Goal: Task Accomplishment & Management: Use online tool/utility

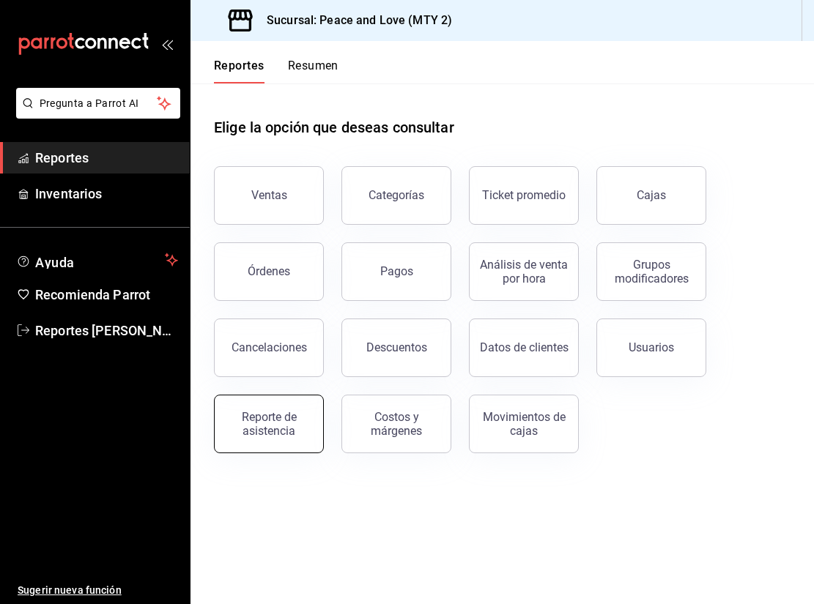
click at [286, 432] on div "Reporte de asistencia" at bounding box center [268, 424] width 91 height 28
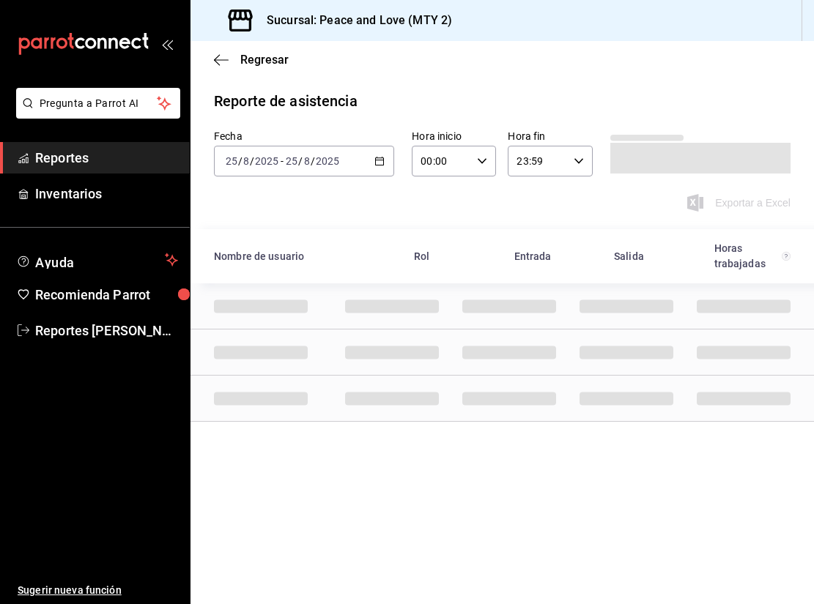
click at [299, 165] on span "/" at bounding box center [300, 161] width 4 height 12
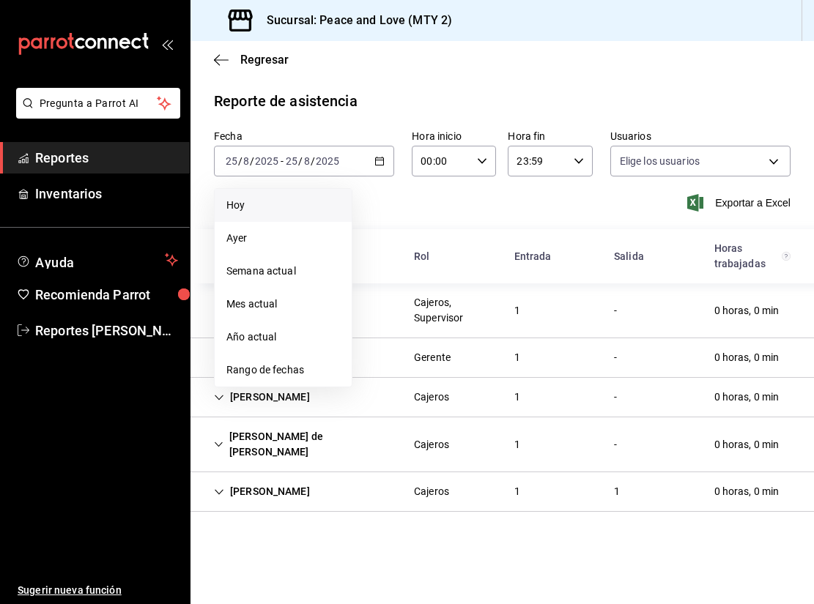
type input "df716115-a66c-409e-928d-ee082c8a1897,7ad74d14-eb0f-4077-9c12-ec4012b952b2,6a0dd…"
click at [266, 214] on li "Hoy" at bounding box center [283, 205] width 137 height 33
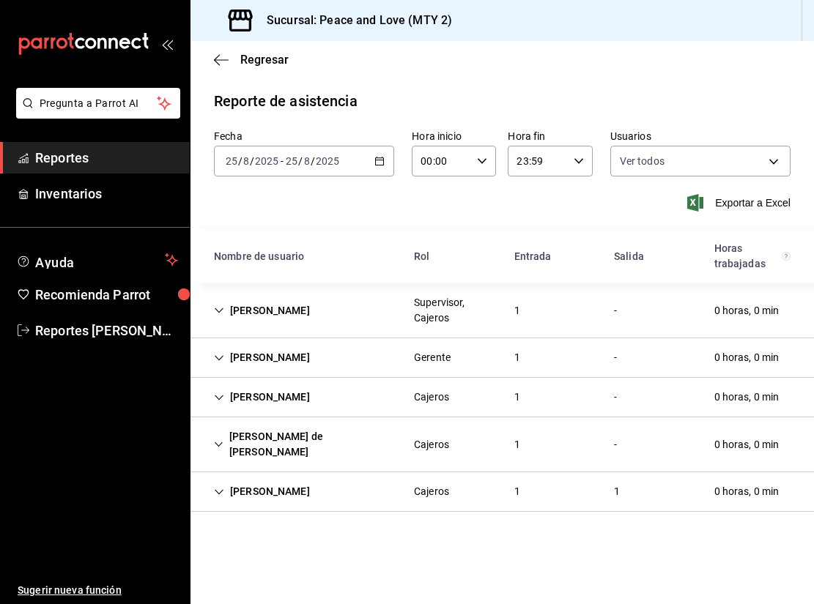
click at [219, 316] on div "[PERSON_NAME]" at bounding box center [261, 310] width 119 height 27
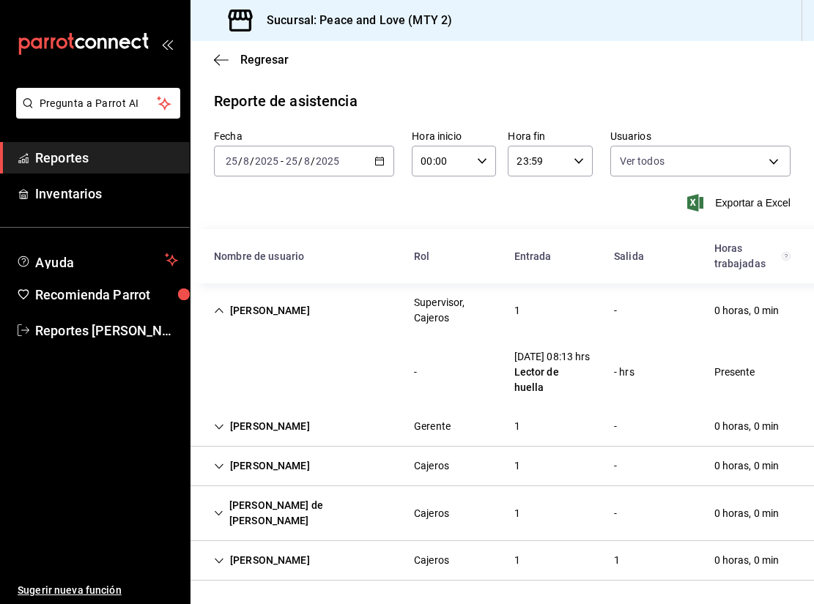
click at [219, 316] on div "[PERSON_NAME]" at bounding box center [261, 310] width 119 height 27
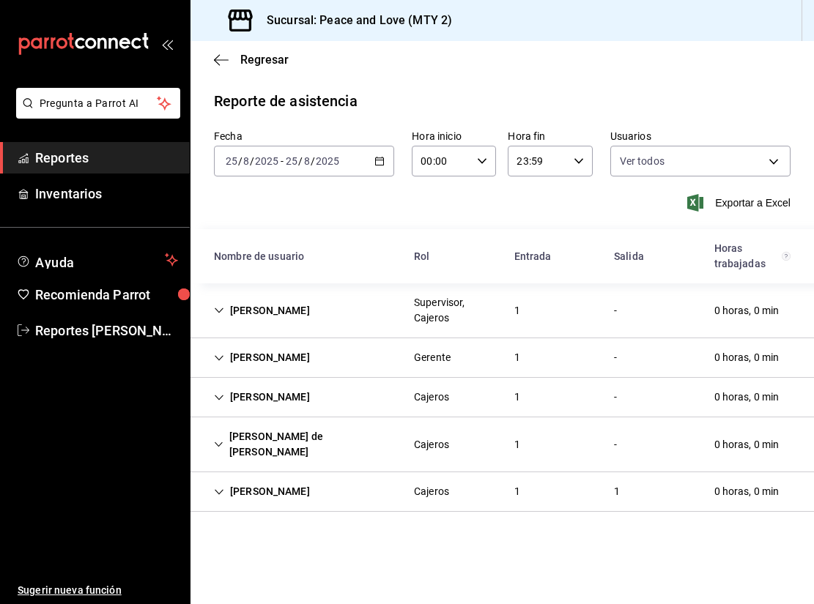
click at [222, 354] on icon "Cell" at bounding box center [219, 358] width 10 height 10
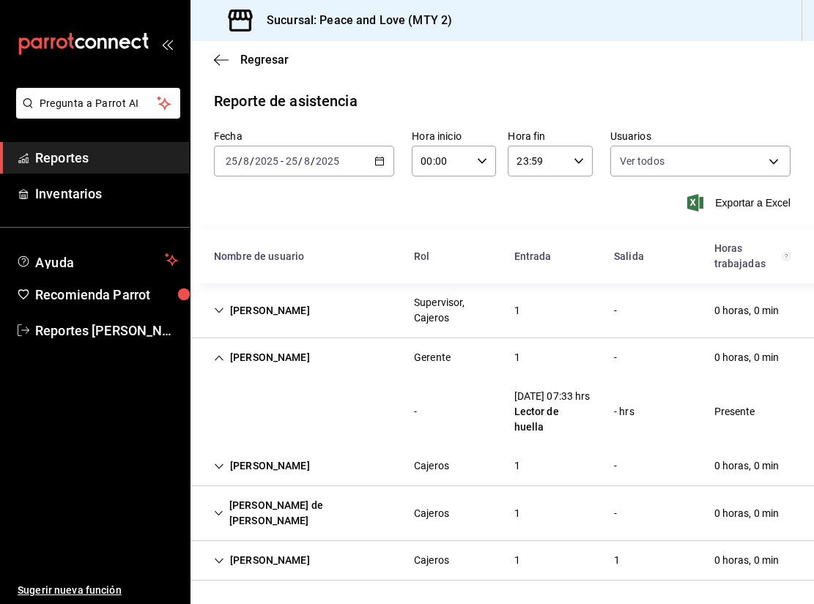
click at [222, 354] on icon "Cell" at bounding box center [219, 358] width 10 height 10
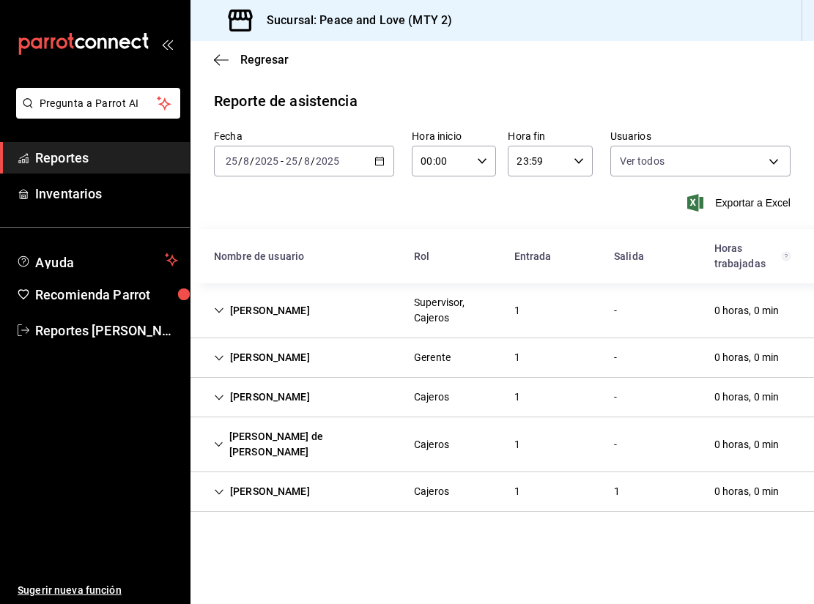
click at [214, 401] on icon "Cell" at bounding box center [219, 398] width 10 height 10
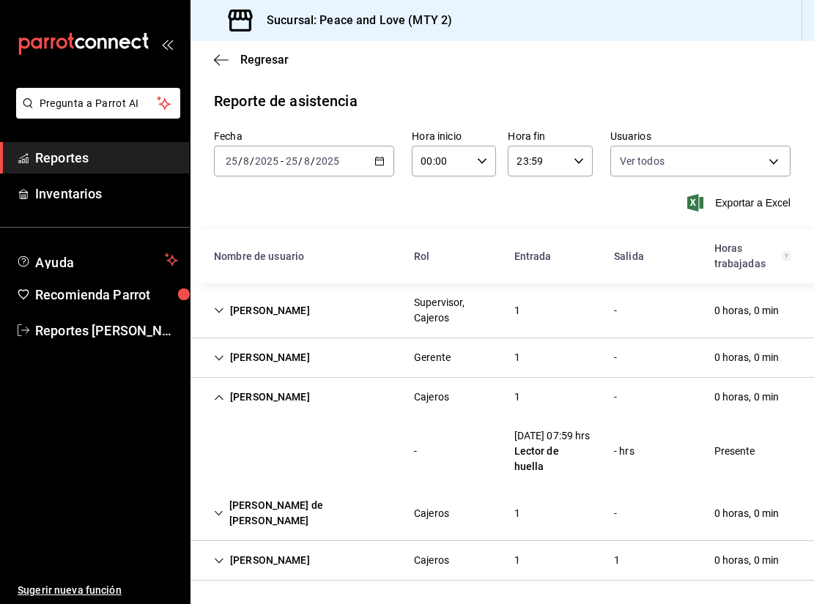
click at [214, 401] on icon "Cell" at bounding box center [219, 398] width 10 height 10
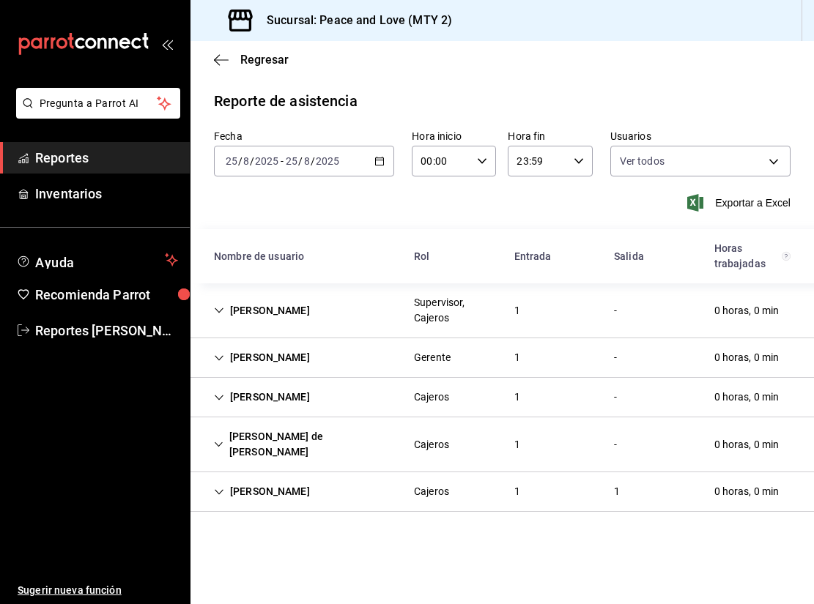
click at [217, 447] on icon "Cell" at bounding box center [219, 444] width 10 height 10
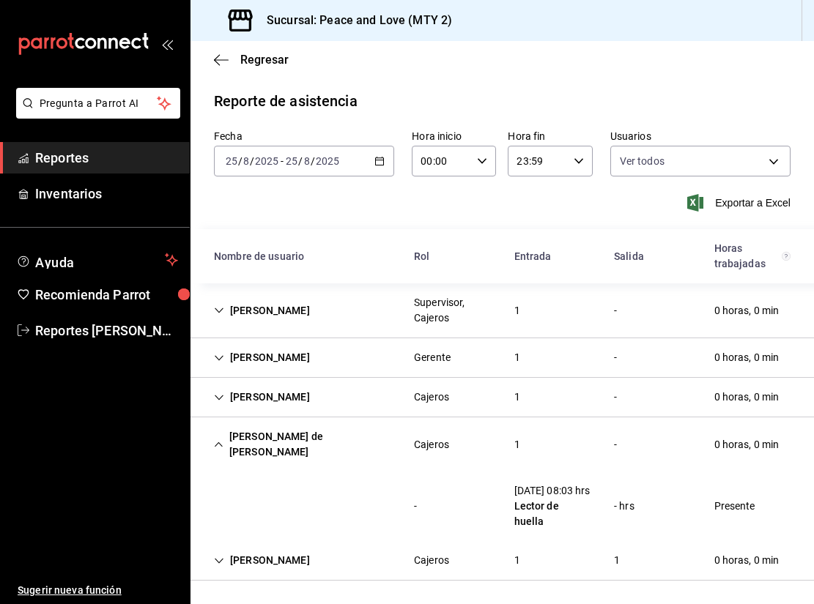
click at [218, 445] on icon "Cell" at bounding box center [219, 444] width 10 height 10
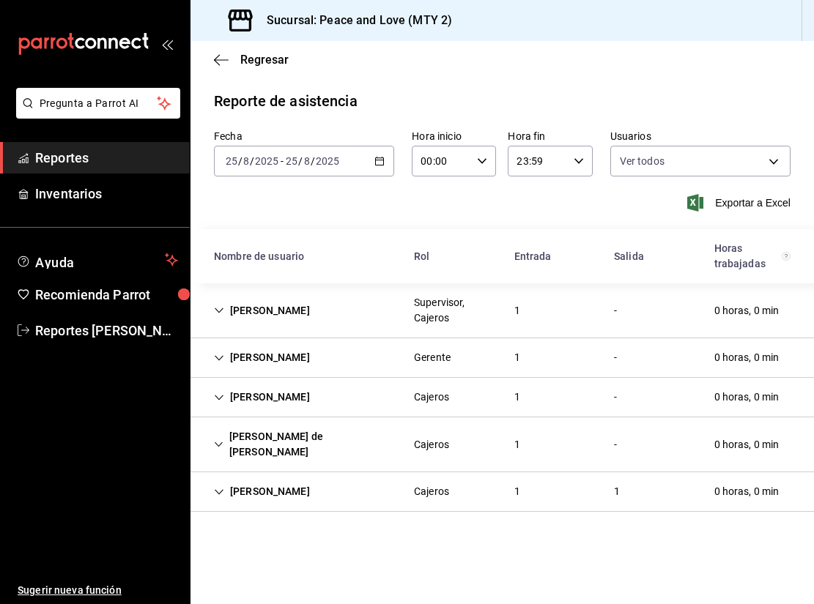
click at [213, 495] on div "[PERSON_NAME]" at bounding box center [261, 491] width 119 height 27
click at [215, 62] on icon "button" at bounding box center [221, 59] width 15 height 13
